Goal: Task Accomplishment & Management: Complete application form

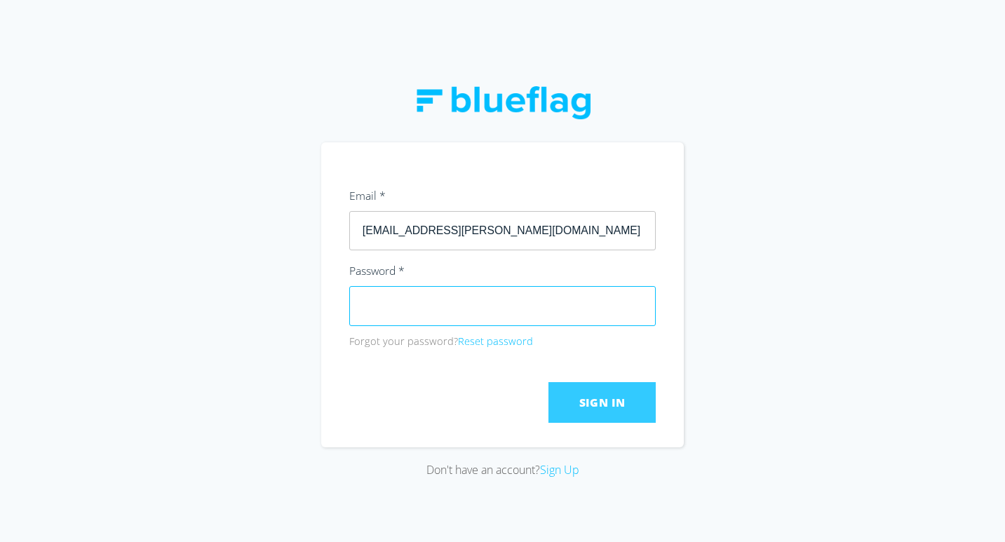
click at [609, 411] on button "Sign In" at bounding box center [602, 402] width 107 height 41
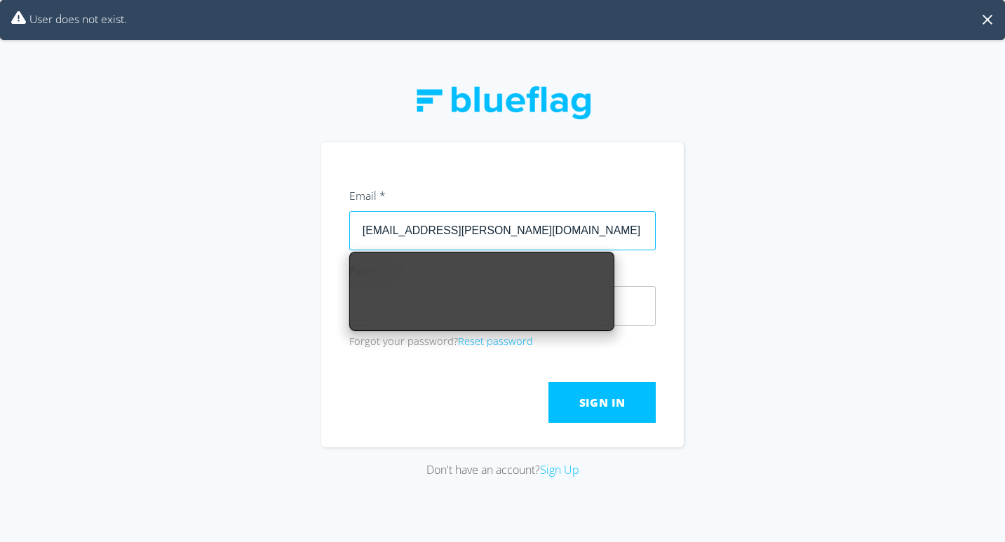
drag, startPoint x: 426, startPoint y: 231, endPoint x: 380, endPoint y: 230, distance: 45.6
click at [380, 230] on input "[EMAIL_ADDRESS][PERSON_NAME][DOMAIN_NAME]" at bounding box center [502, 230] width 307 height 39
type input "[EMAIL_ADDRESS][DOMAIN_NAME]"
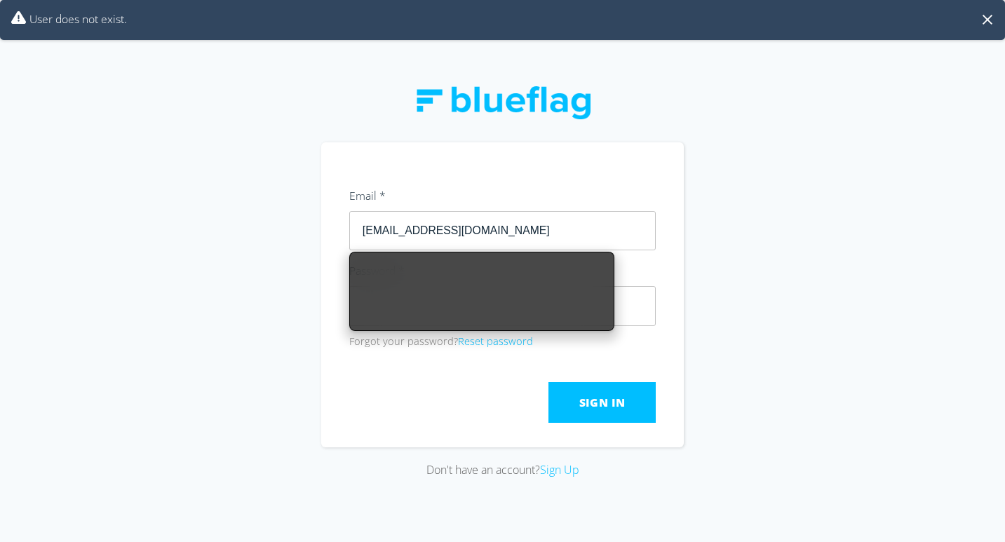
click at [778, 395] on div "Don't have an account? Sign Up" at bounding box center [502, 271] width 1005 height 542
click at [770, 304] on div "Don't have an account? Sign Up" at bounding box center [502, 271] width 1005 height 542
click at [215, 257] on div "Don't have an account? Sign Up" at bounding box center [502, 271] width 1005 height 542
click at [611, 406] on span "Sign In" at bounding box center [602, 402] width 46 height 15
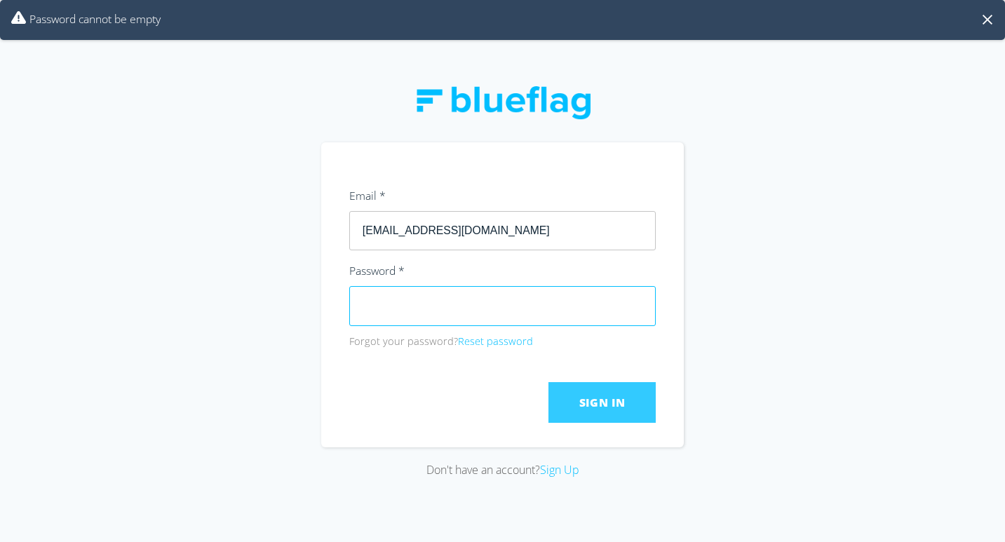
click at [630, 405] on button "Sign In" at bounding box center [602, 402] width 107 height 41
click at [305, 305] on div "Don't have an account? Sign Up" at bounding box center [502, 271] width 1005 height 542
click button "Submit" at bounding box center [0, 0] width 0 height 0
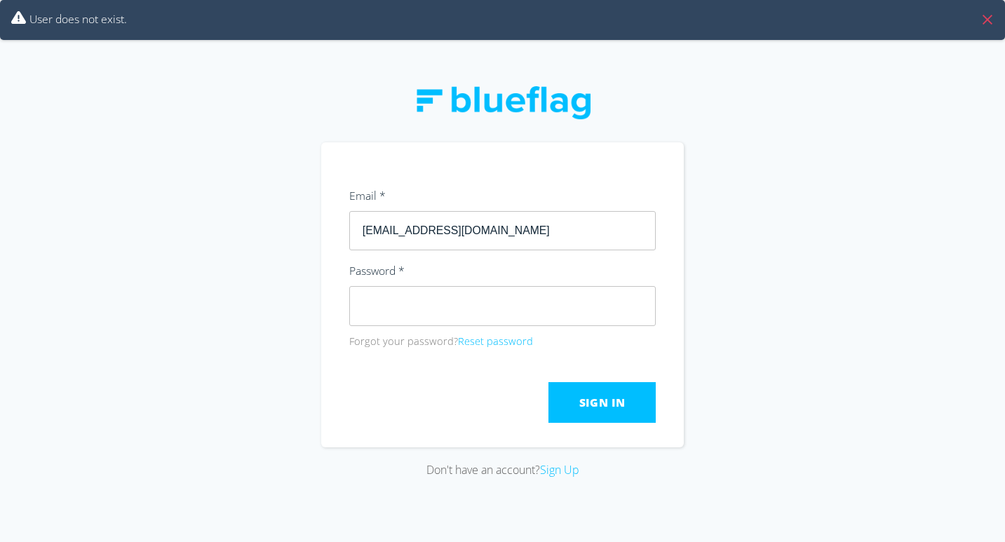
click at [993, 25] on button at bounding box center [987, 19] width 13 height 13
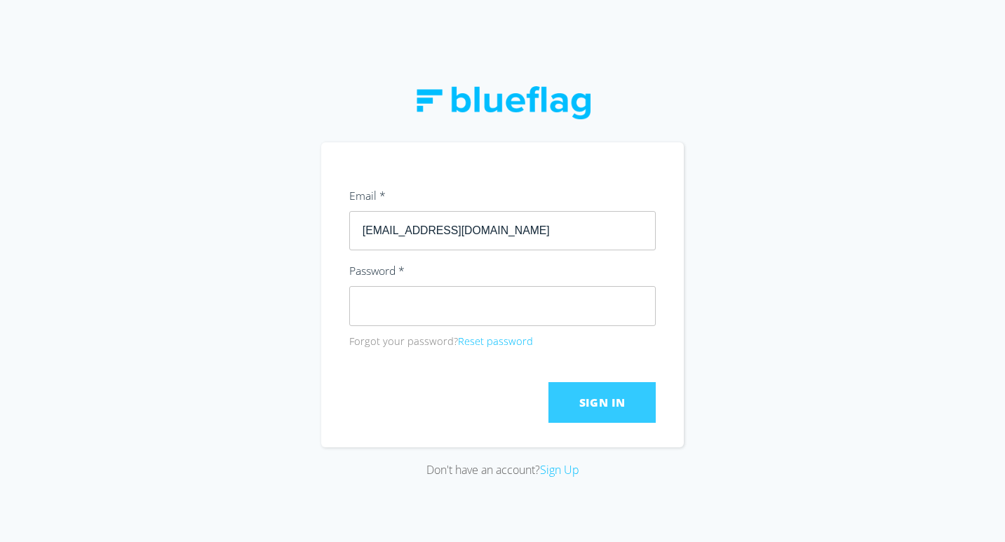
click at [595, 388] on button "Sign In" at bounding box center [602, 402] width 107 height 41
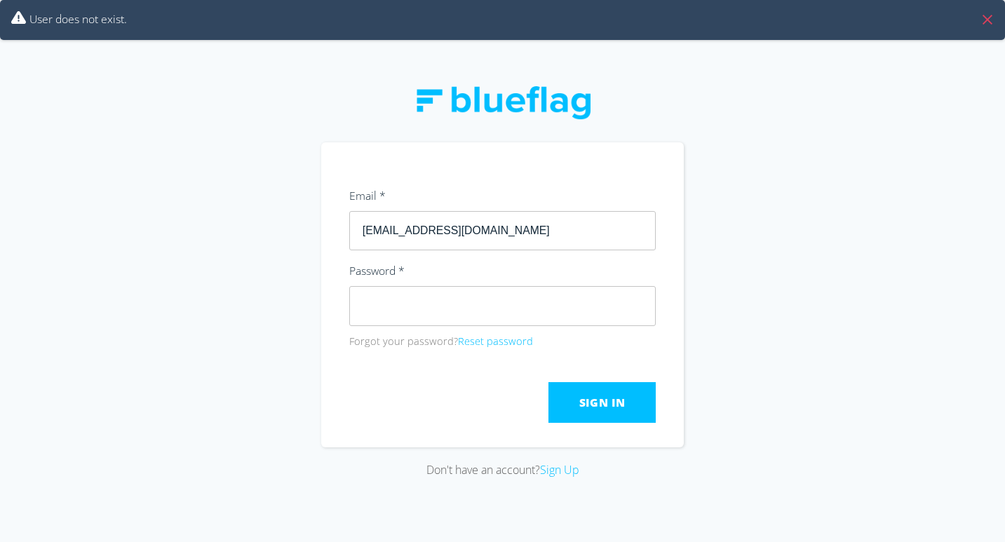
click at [987, 15] on button at bounding box center [987, 19] width 13 height 13
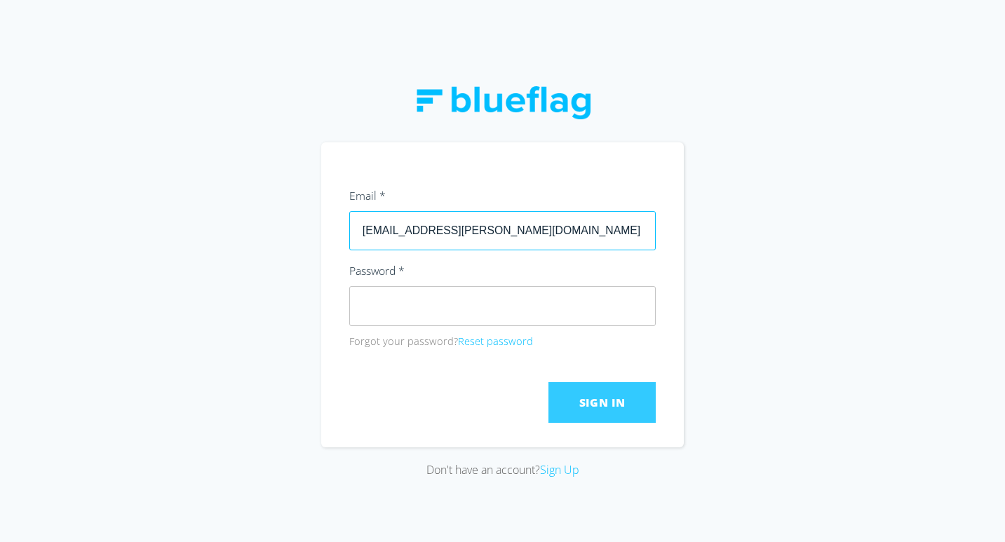
click at [631, 394] on button "Sign In" at bounding box center [602, 402] width 107 height 41
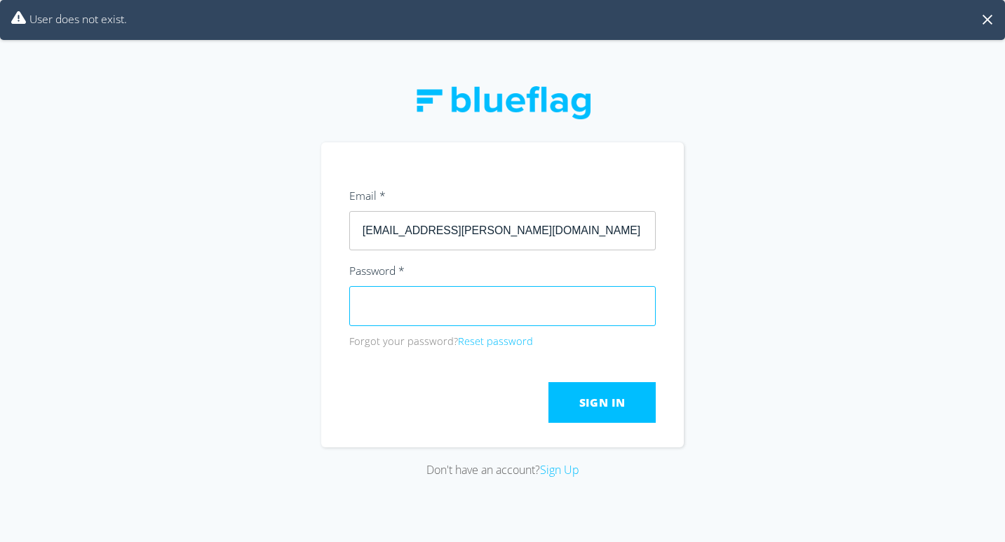
click at [312, 305] on div "Don't have an account? Sign Up" at bounding box center [502, 271] width 1005 height 542
click button "Submit" at bounding box center [0, 0] width 0 height 0
drag, startPoint x: 526, startPoint y: 231, endPoint x: 334, endPoint y: 229, distance: 192.2
click at [334, 229] on section "Email * [EMAIL_ADDRESS][PERSON_NAME][DOMAIN_NAME] Password * Forgot your passwo…" at bounding box center [502, 294] width 363 height 305
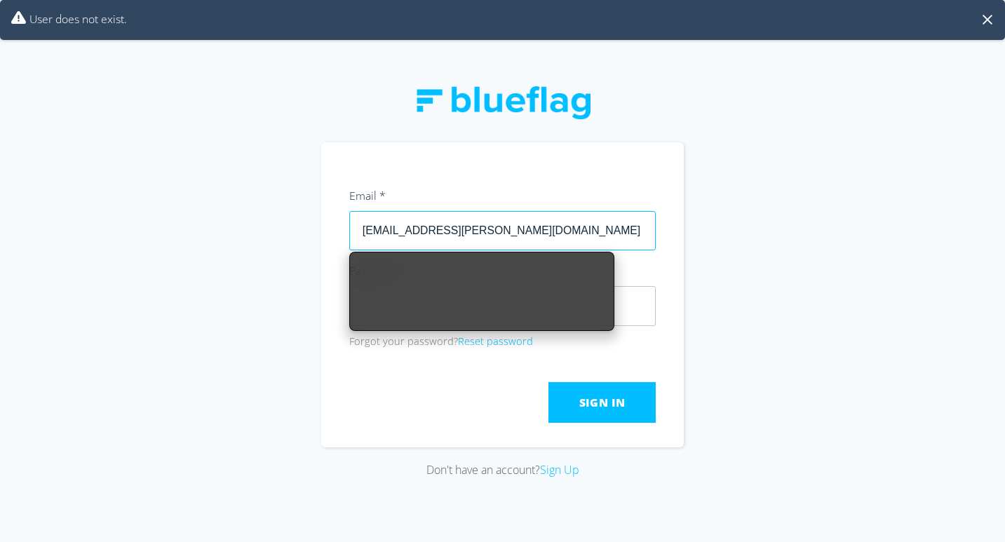
click at [417, 234] on input "[EMAIL_ADDRESS][PERSON_NAME][DOMAIN_NAME]" at bounding box center [502, 230] width 307 height 39
drag, startPoint x: 424, startPoint y: 233, endPoint x: 378, endPoint y: 233, distance: 46.3
click at [378, 233] on input "[EMAIL_ADDRESS][PERSON_NAME][DOMAIN_NAME]" at bounding box center [502, 230] width 307 height 39
type input "[EMAIL_ADDRESS][DOMAIN_NAME]"
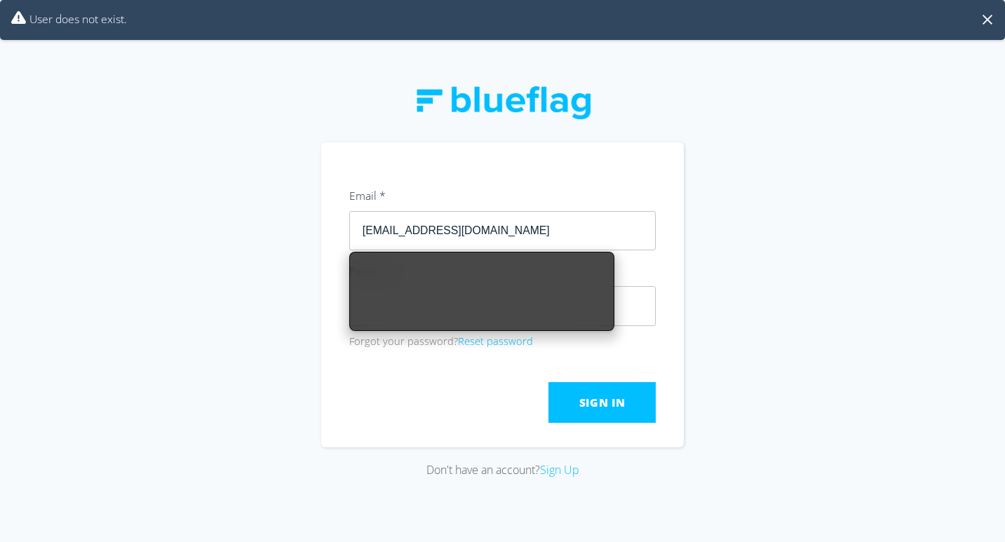
click at [835, 279] on div "Don't have an account? Sign Up" at bounding box center [502, 271] width 1005 height 542
click at [269, 354] on div "Don't have an account? Sign Up" at bounding box center [502, 271] width 1005 height 542
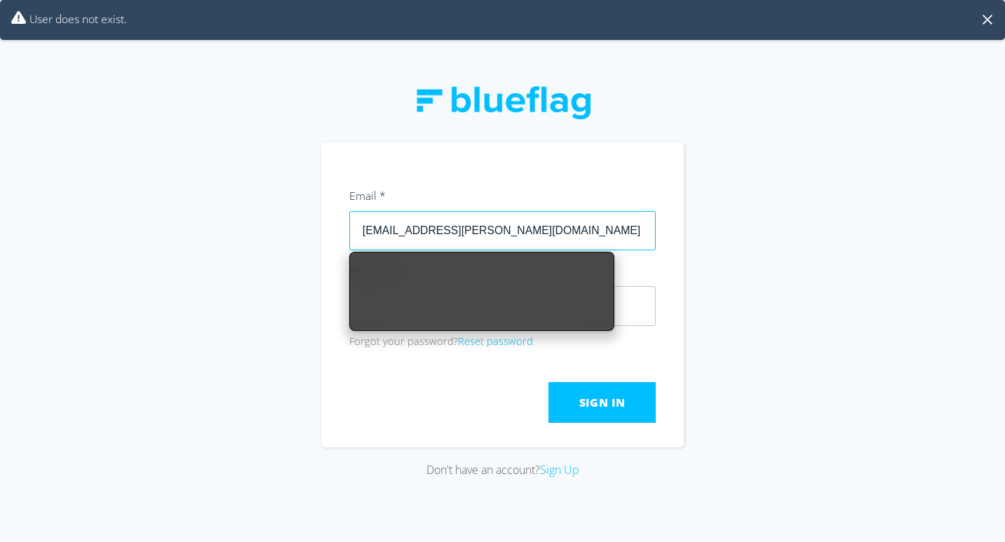
click at [414, 234] on input "[EMAIL_ADDRESS][PERSON_NAME][DOMAIN_NAME]" at bounding box center [502, 230] width 307 height 39
drag, startPoint x: 424, startPoint y: 232, endPoint x: 378, endPoint y: 230, distance: 46.3
click at [378, 230] on input "[EMAIL_ADDRESS][PERSON_NAME][DOMAIN_NAME]" at bounding box center [502, 230] width 307 height 39
type input "[EMAIL_ADDRESS][DOMAIN_NAME]"
type input "[EMAIL_ADDRESS][PERSON_NAME][DOMAIN_NAME]"
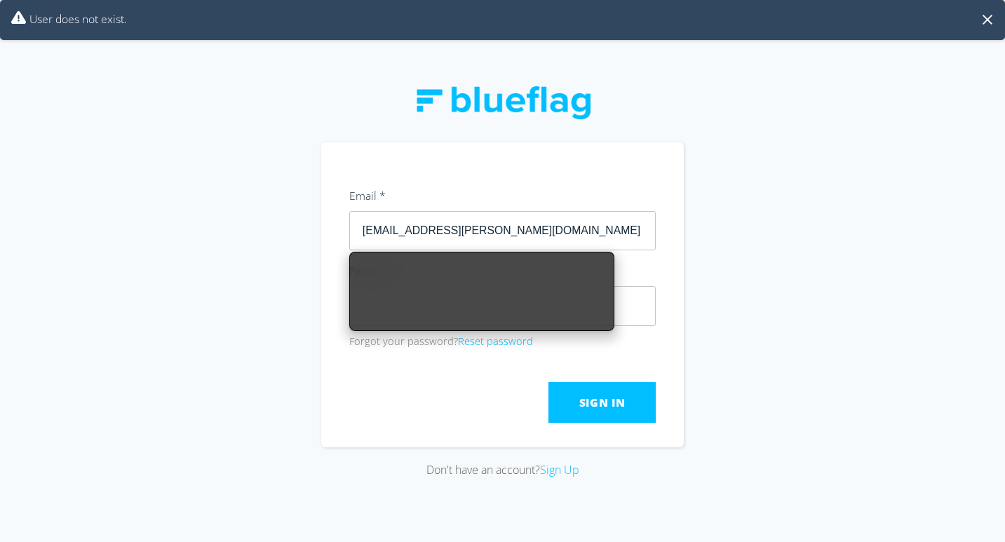
click at [713, 245] on div "Don't have an account? Sign Up" at bounding box center [502, 271] width 1005 height 542
click at [705, 282] on div "Don't have an account? Sign Up" at bounding box center [502, 271] width 1005 height 542
click at [349, 334] on div at bounding box center [349, 334] width 0 height 0
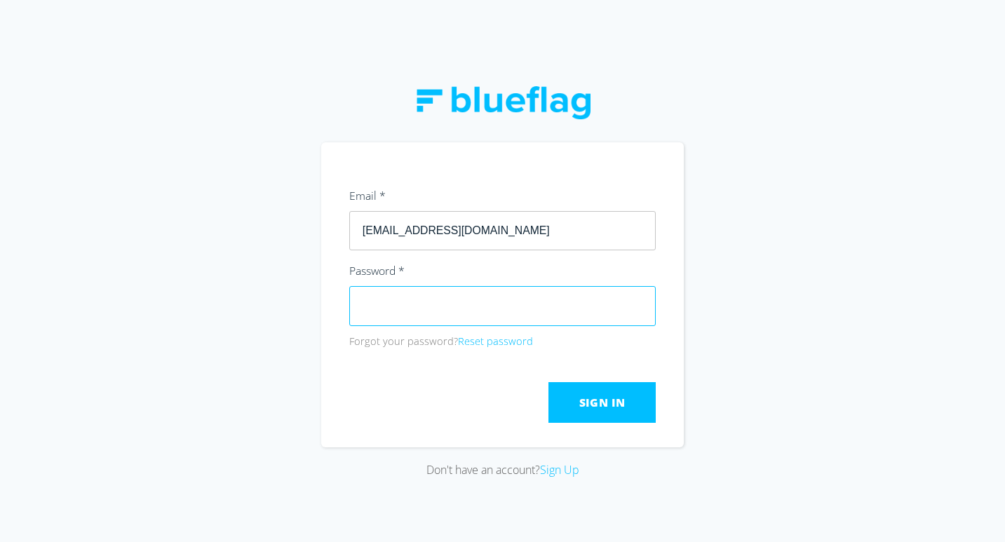
click at [422, 276] on div "Password * Forgot your password? Reset password" at bounding box center [502, 305] width 307 height 88
click button "Submit" at bounding box center [0, 0] width 0 height 0
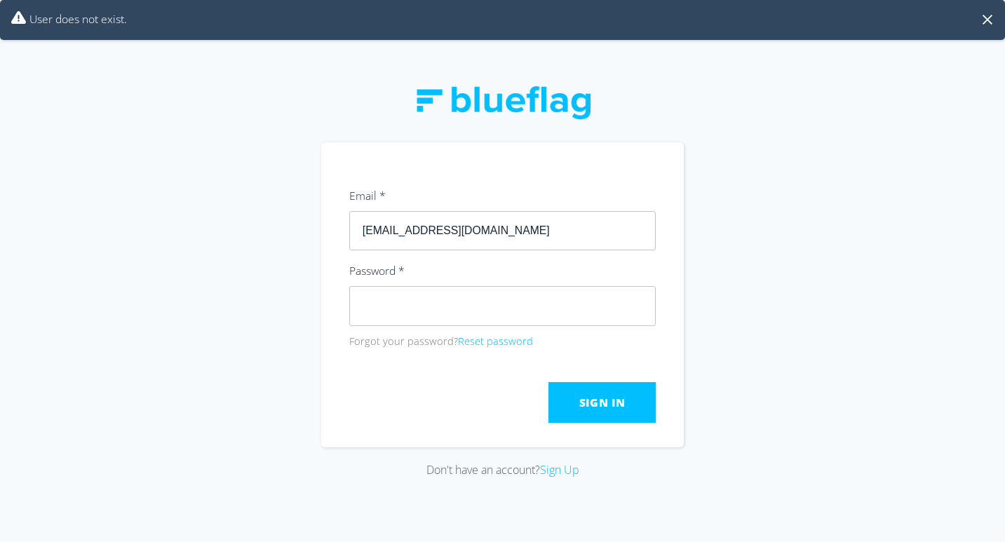
click at [555, 468] on link "Sign Up" at bounding box center [559, 469] width 39 height 15
